Goal: Information Seeking & Learning: Learn about a topic

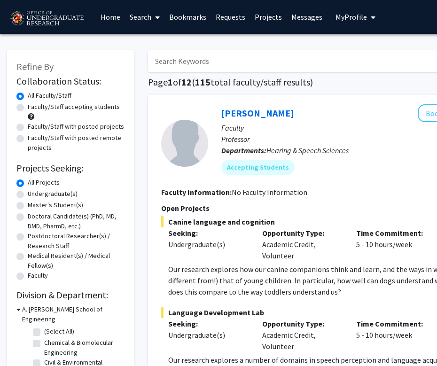
click at [63, 17] on img at bounding box center [46, 18] width 79 height 23
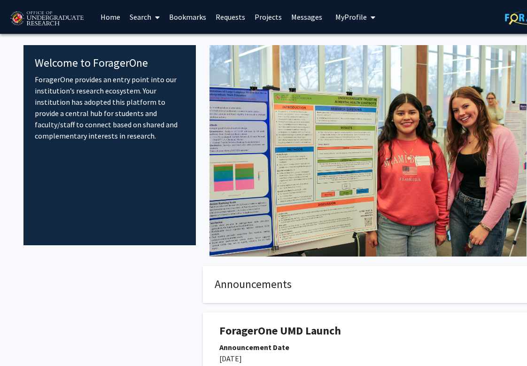
click at [362, 13] on span "My Profile" at bounding box center [350, 16] width 31 height 9
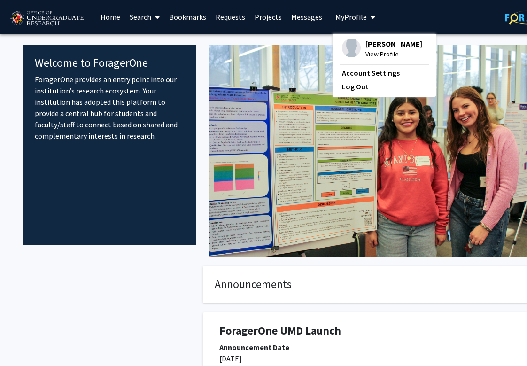
click at [358, 54] on div "[PERSON_NAME] View Profile" at bounding box center [382, 49] width 80 height 21
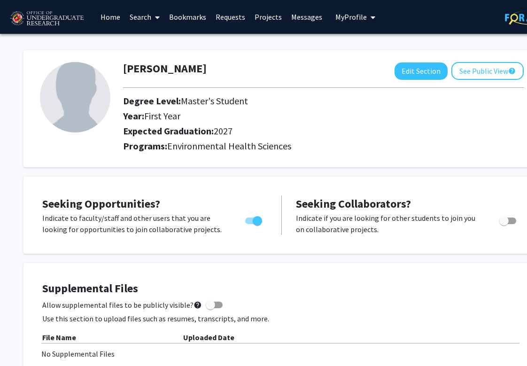
click at [298, 19] on link "Messages" at bounding box center [307, 16] width 40 height 33
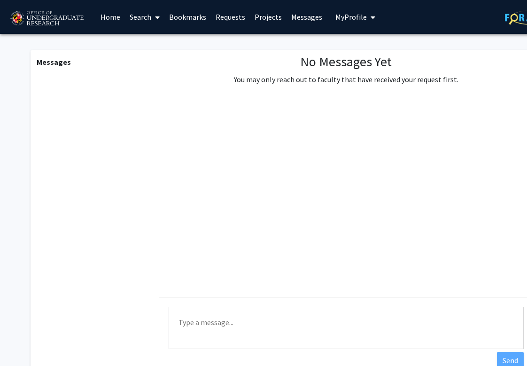
click at [259, 18] on link "Projects" at bounding box center [268, 16] width 37 height 33
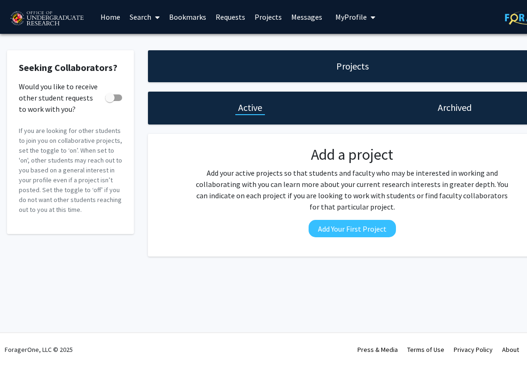
click at [237, 20] on link "Requests" at bounding box center [230, 16] width 39 height 33
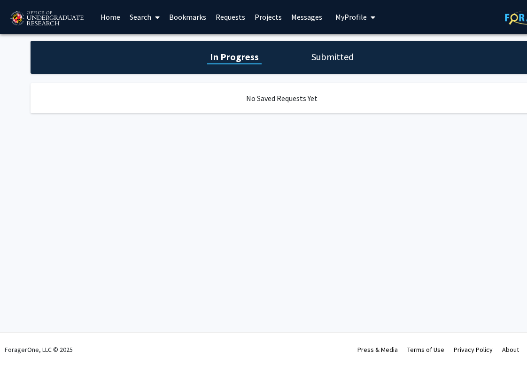
click at [192, 13] on link "Bookmarks" at bounding box center [187, 16] width 47 height 33
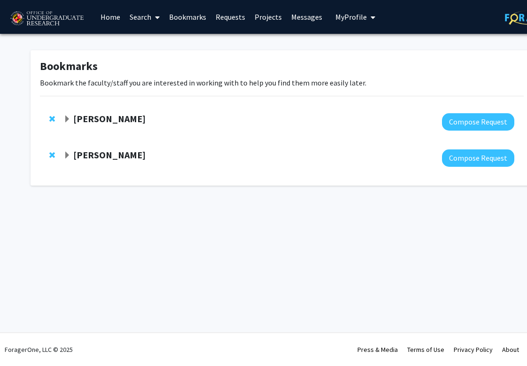
click at [132, 14] on link "Search" at bounding box center [144, 16] width 39 height 33
click at [94, 153] on strong "[PERSON_NAME]" at bounding box center [109, 155] width 72 height 12
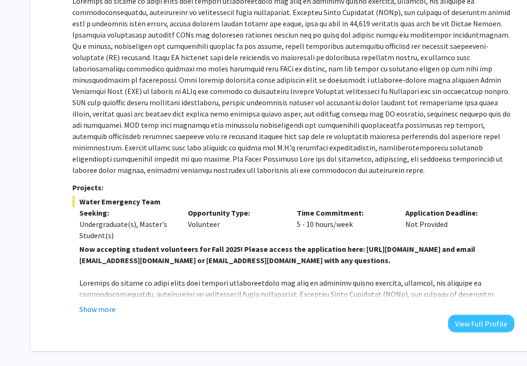
scroll to position [220, 0]
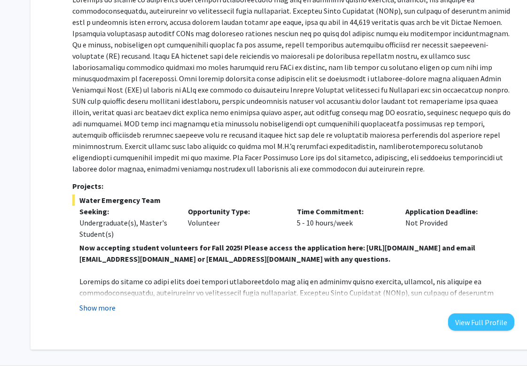
click at [102, 310] on button "Show more" at bounding box center [97, 307] width 36 height 11
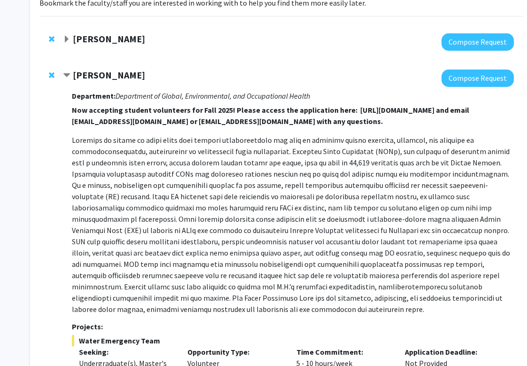
scroll to position [76, 0]
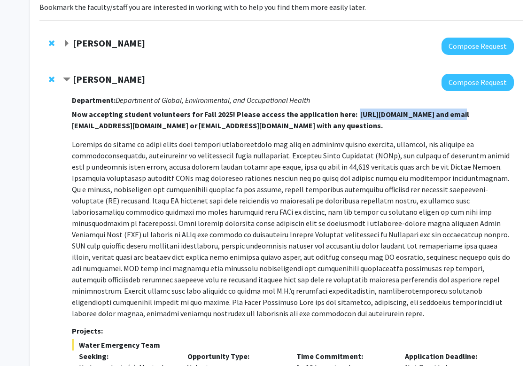
drag, startPoint x: 348, startPoint y: 112, endPoint x: 442, endPoint y: 114, distance: 94.0
click at [384, 114] on strong "Now accepting student volunteers for Fall 2025! Please access the application h…" at bounding box center [270, 119] width 397 height 21
click at [384, 116] on strong "Now accepting student volunteers for Fall 2025! Please access the application h…" at bounding box center [270, 119] width 397 height 21
click at [384, 117] on strong "Now accepting student volunteers for Fall 2025! Please access the application h…" at bounding box center [270, 119] width 397 height 21
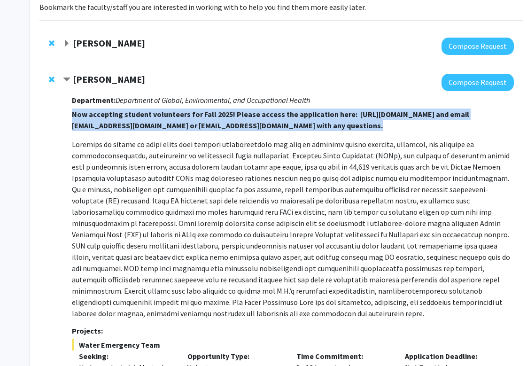
click at [384, 117] on strong "Now accepting student volunteers for Fall 2025! Please access the application h…" at bounding box center [270, 119] width 397 height 21
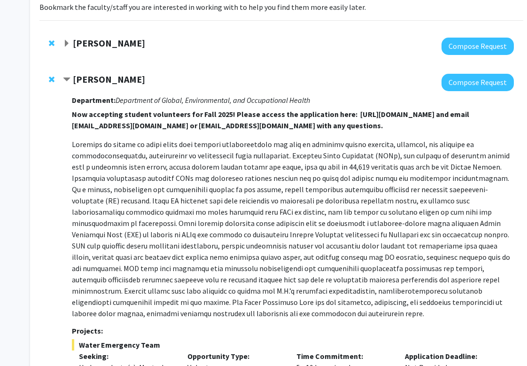
click at [377, 117] on strong "Now accepting student volunteers for Fall 2025! Please access the application h…" at bounding box center [270, 119] width 397 height 21
drag, startPoint x: 347, startPoint y: 117, endPoint x: 477, endPoint y: 114, distance: 129.7
click at [384, 114] on strong "Now accepting student volunteers for Fall 2025! Please access the application h…" at bounding box center [270, 119] width 397 height 21
copy strong "[URL][DOMAIN_NAME]"
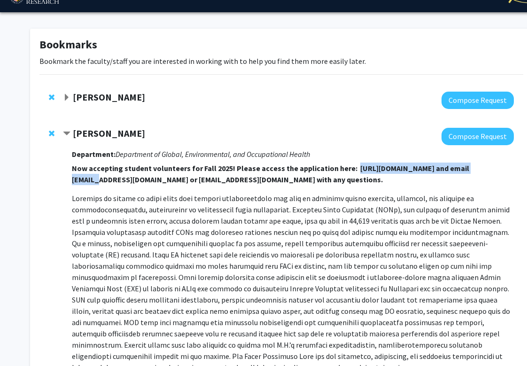
scroll to position [0, 0]
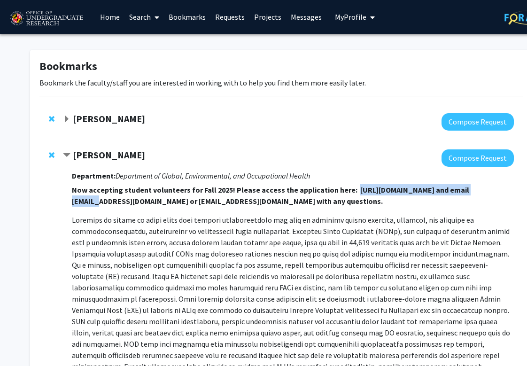
click at [116, 14] on link "Home" at bounding box center [109, 16] width 29 height 33
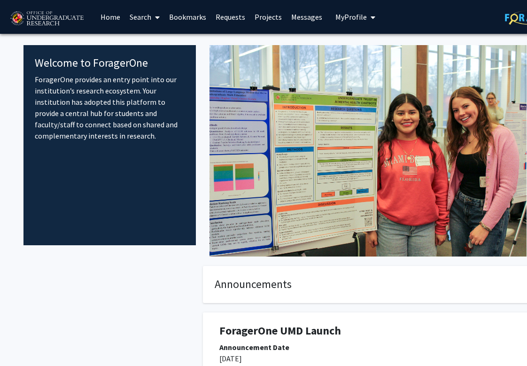
click at [148, 18] on link "Search" at bounding box center [144, 16] width 39 height 33
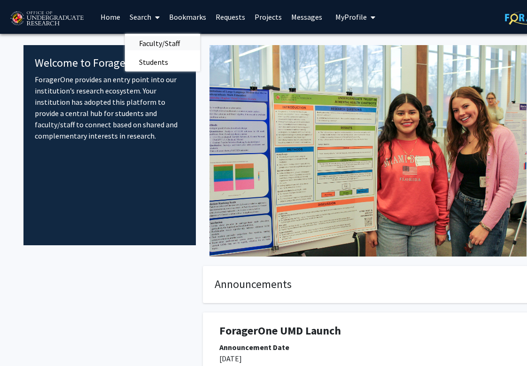
click at [148, 42] on span "Faculty/Staff" at bounding box center [159, 43] width 69 height 19
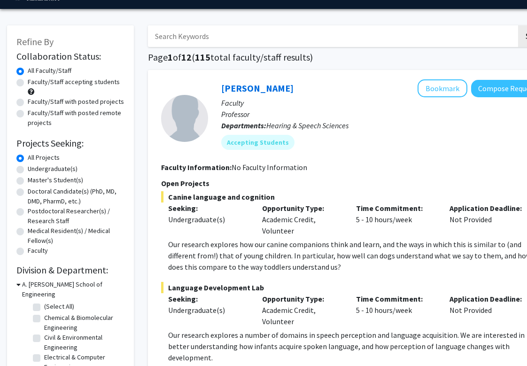
scroll to position [34, 0]
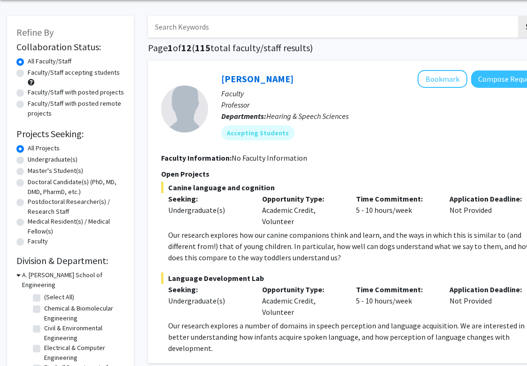
click at [63, 171] on label "Master's Student(s)" at bounding box center [55, 171] width 55 height 10
click at [34, 171] on input "Master's Student(s)" at bounding box center [31, 169] width 6 height 6
radio input "true"
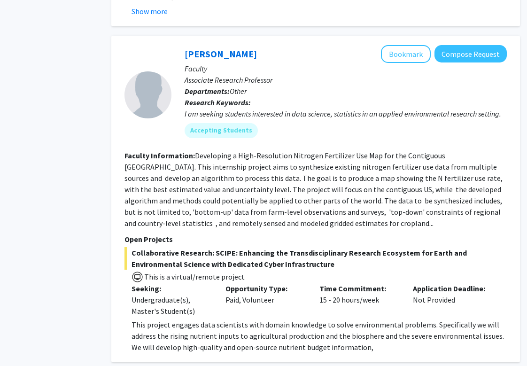
scroll to position [853, 37]
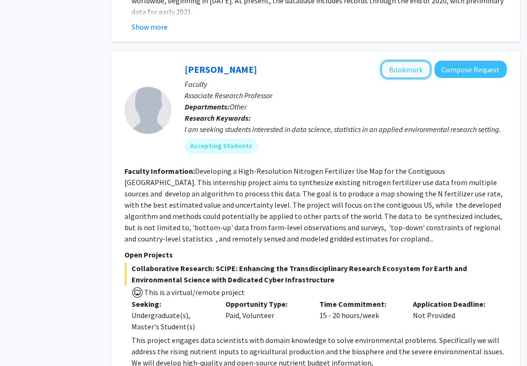
click at [384, 65] on button "Bookmark" at bounding box center [406, 70] width 50 height 18
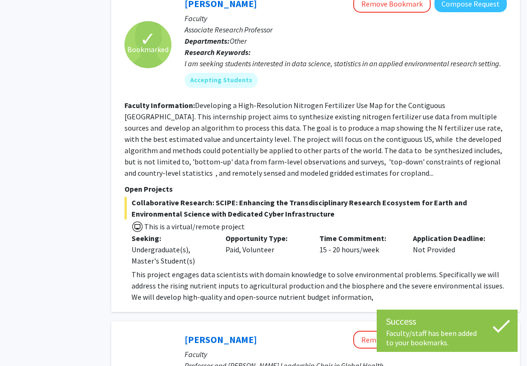
scroll to position [919, 37]
click at [293, 155] on section "Faculty Information: Developing a High-Resolution Nitrogen Fertilizer Use Map f…" at bounding box center [315, 138] width 382 height 79
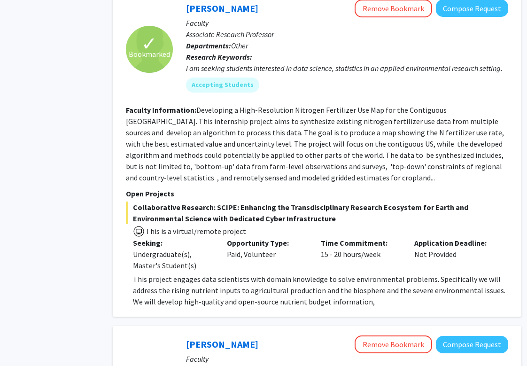
scroll to position [866, 35]
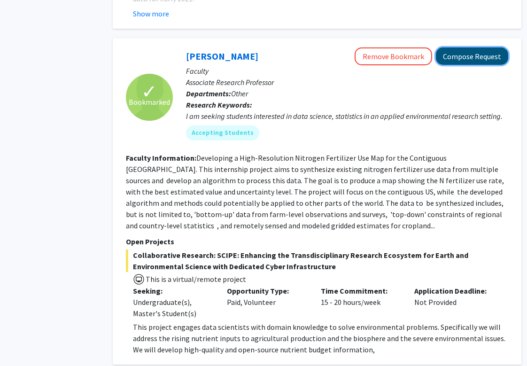
click at [384, 62] on button "Compose Request" at bounding box center [472, 55] width 72 height 17
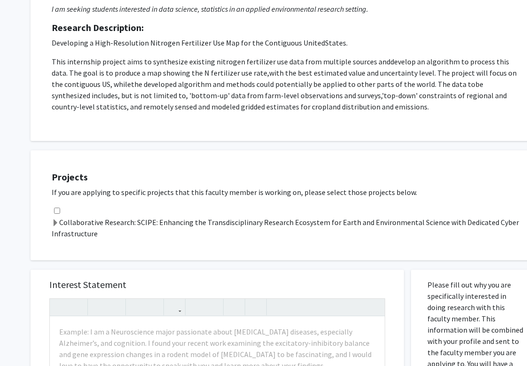
scroll to position [130, 0]
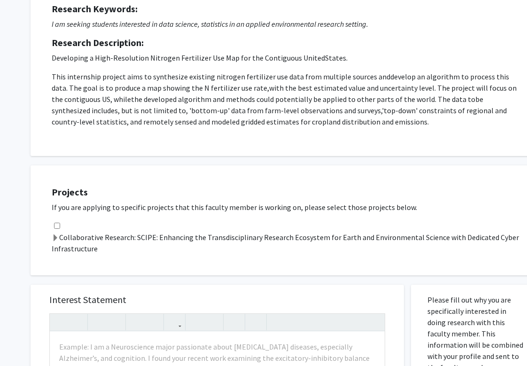
click at [55, 238] on span at bounding box center [56, 238] width 8 height 8
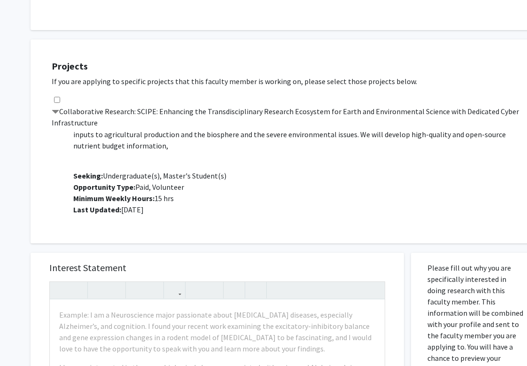
scroll to position [256, 0]
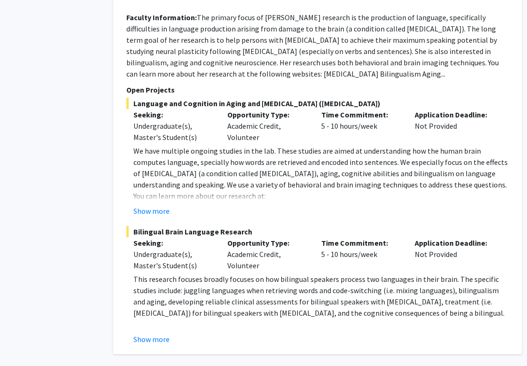
scroll to position [4468, 35]
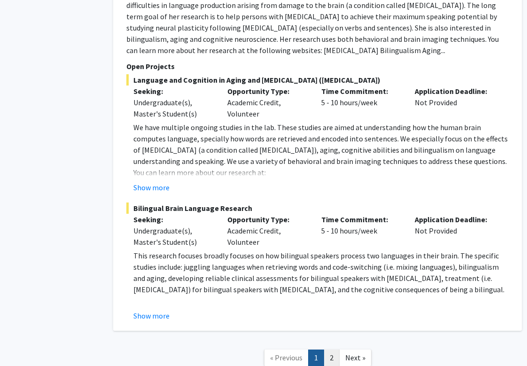
click at [330, 349] on link "2" at bounding box center [332, 357] width 16 height 16
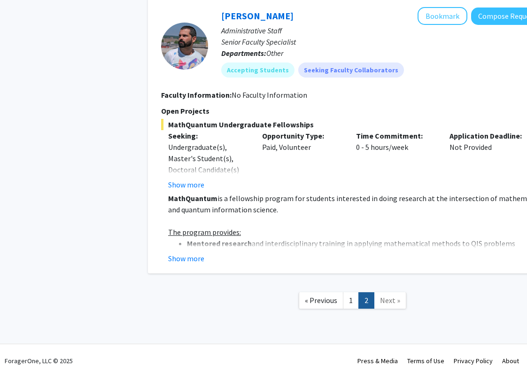
scroll to position [943, 0]
